Goal: Task Accomplishment & Management: Manage account settings

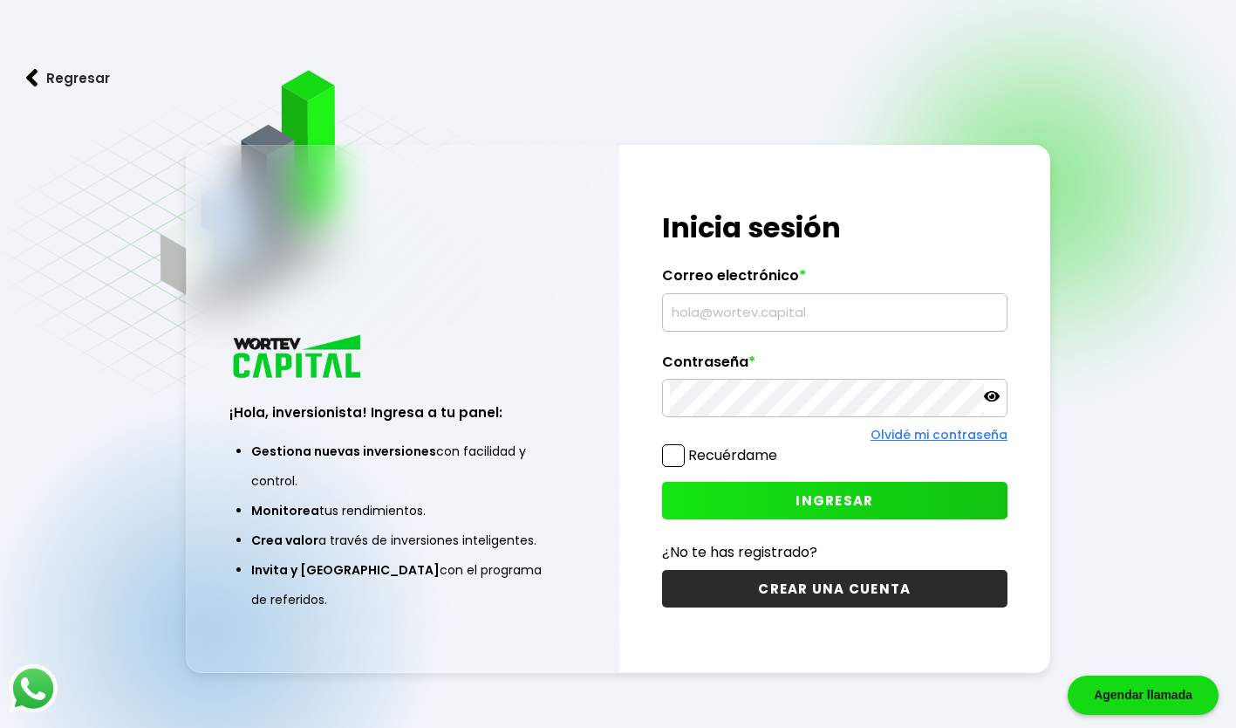
type input "[PERSON_NAME][EMAIL_ADDRESS][DOMAIN_NAME]"
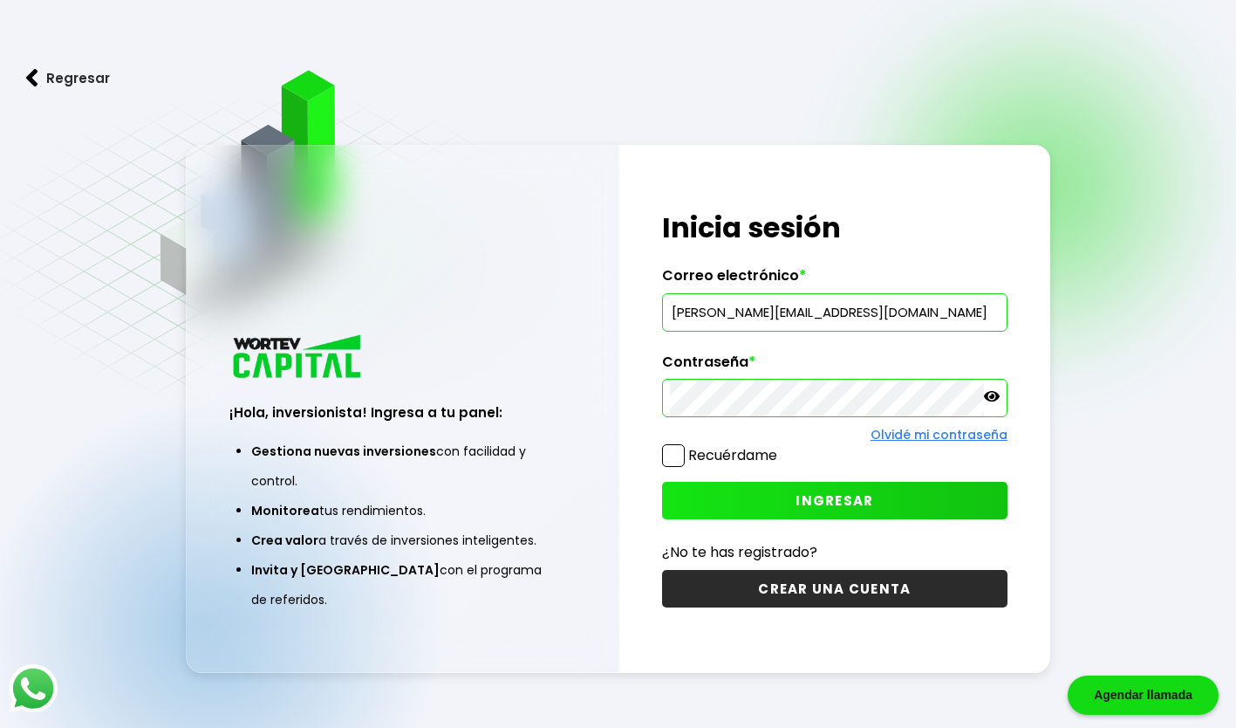
click at [816, 502] on span "INGRESAR" at bounding box center [835, 500] width 78 height 18
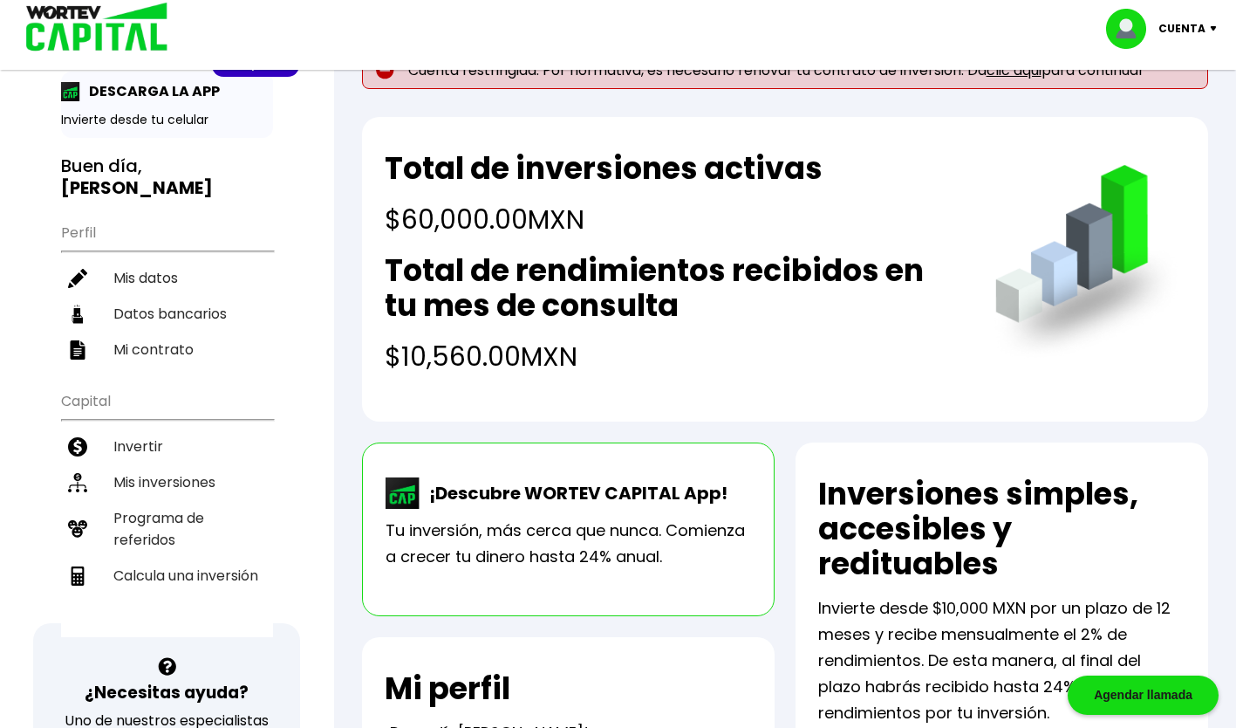
scroll to position [49, 0]
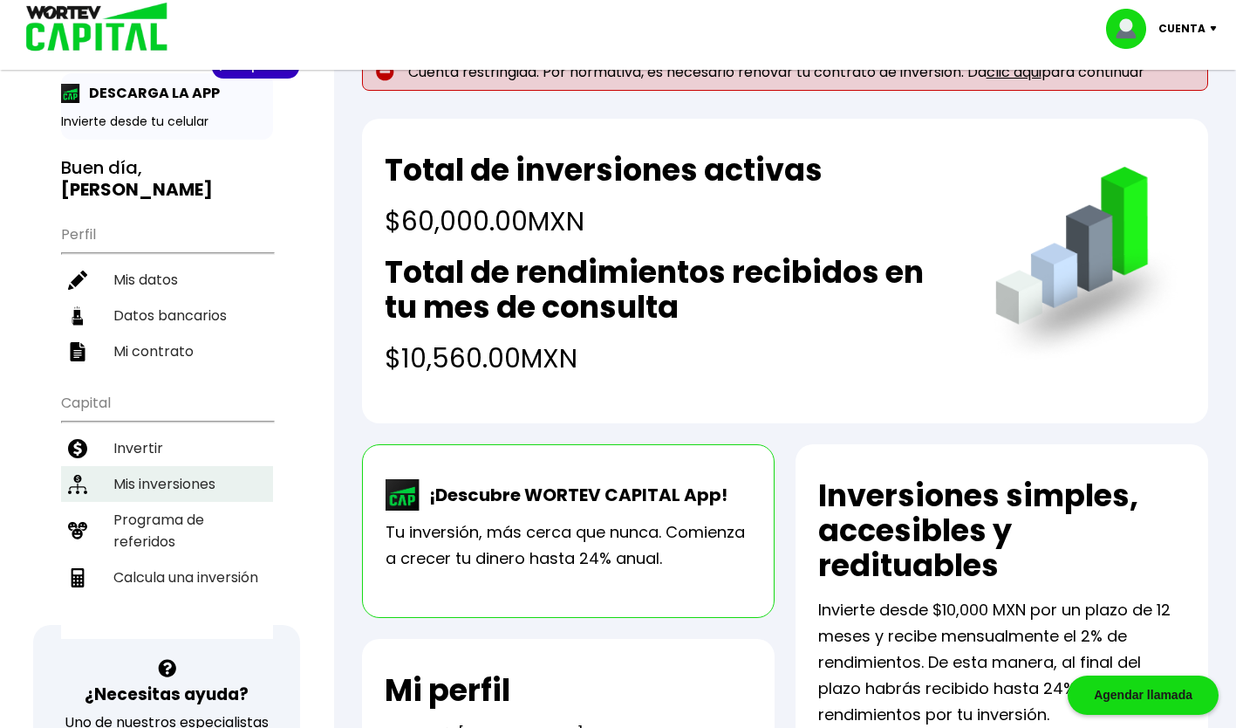
click at [181, 466] on li "Mis inversiones" at bounding box center [167, 484] width 212 height 36
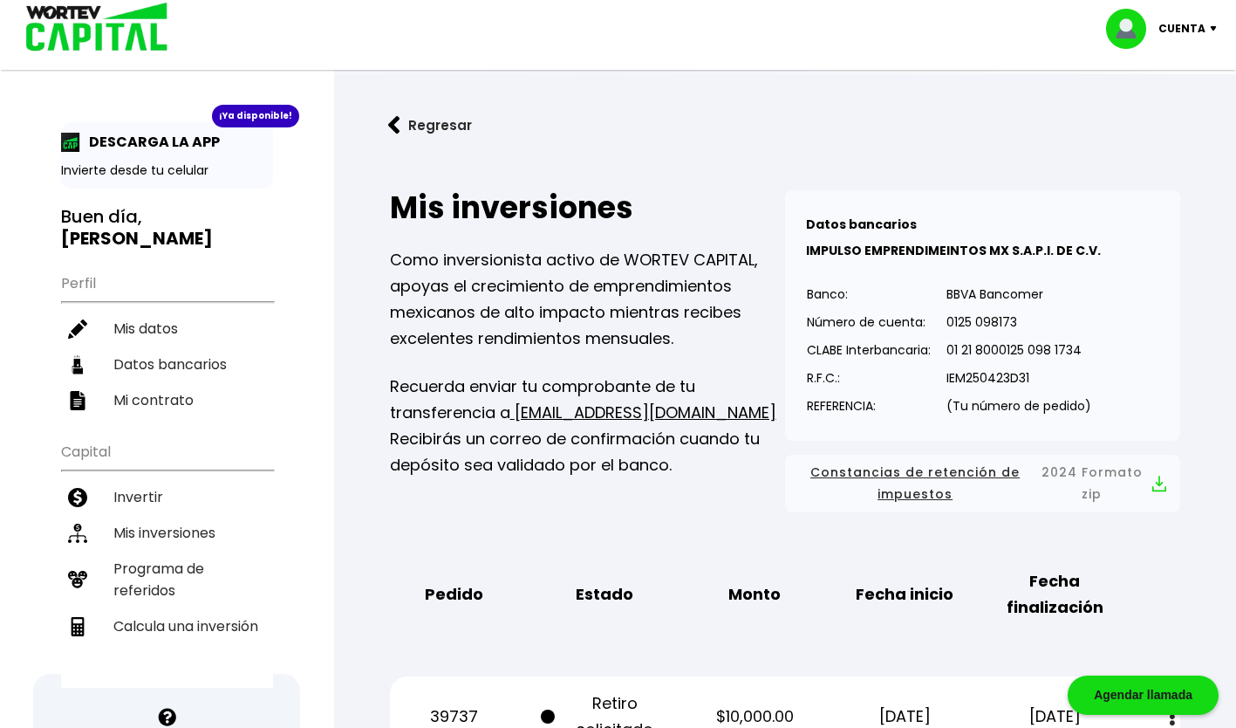
click at [1189, 31] on p "Cuenta" at bounding box center [1182, 29] width 47 height 26
click at [1153, 119] on li "Cerrar sesión" at bounding box center [1164, 117] width 140 height 36
